Goal: Check status: Check status

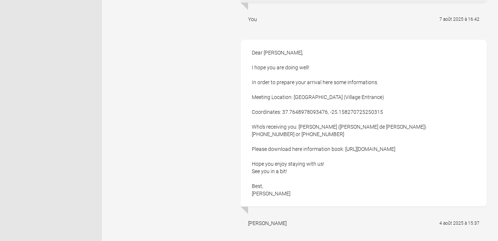
scroll to position [611, 0]
